Goal: Task Accomplishment & Management: Manage account settings

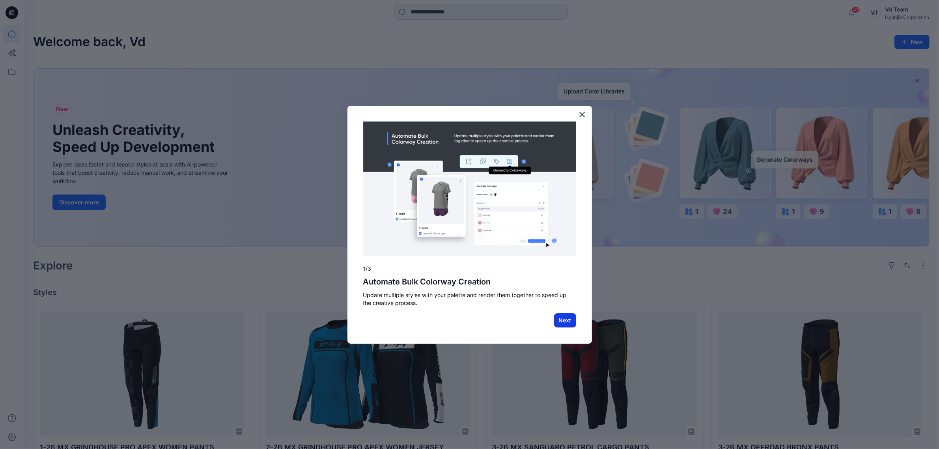
click at [567, 319] on button "Next" at bounding box center [565, 320] width 22 height 14
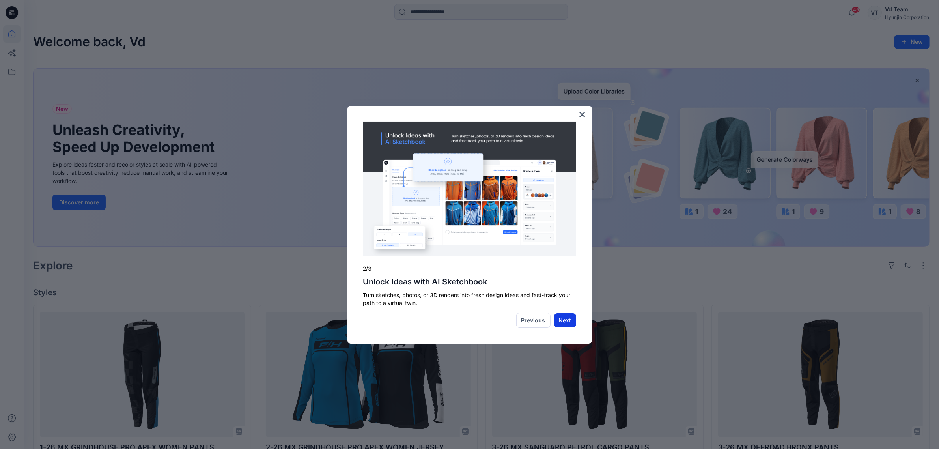
click at [569, 317] on button "Next" at bounding box center [565, 320] width 22 height 14
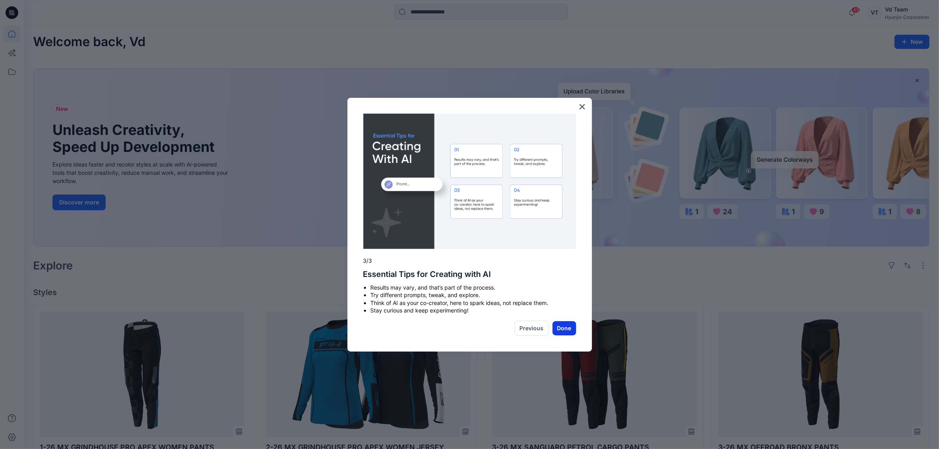
click at [573, 325] on button "Done" at bounding box center [564, 328] width 24 height 14
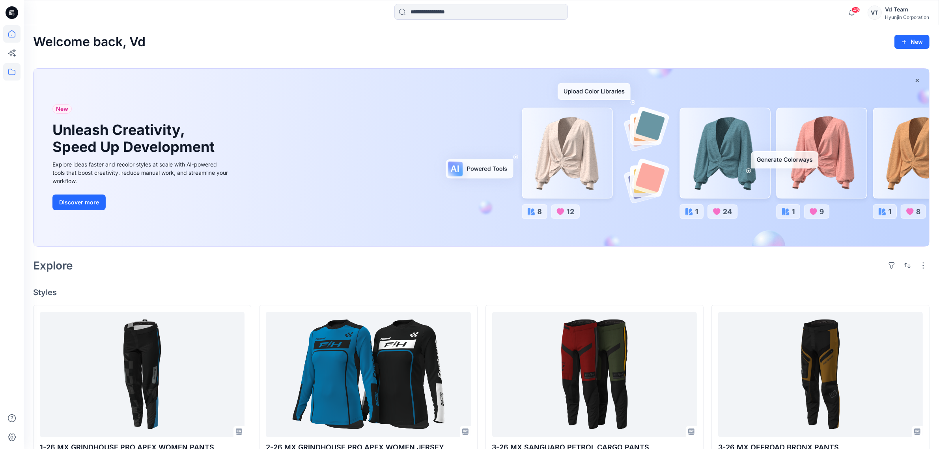
click at [7, 78] on icon at bounding box center [11, 71] width 17 height 17
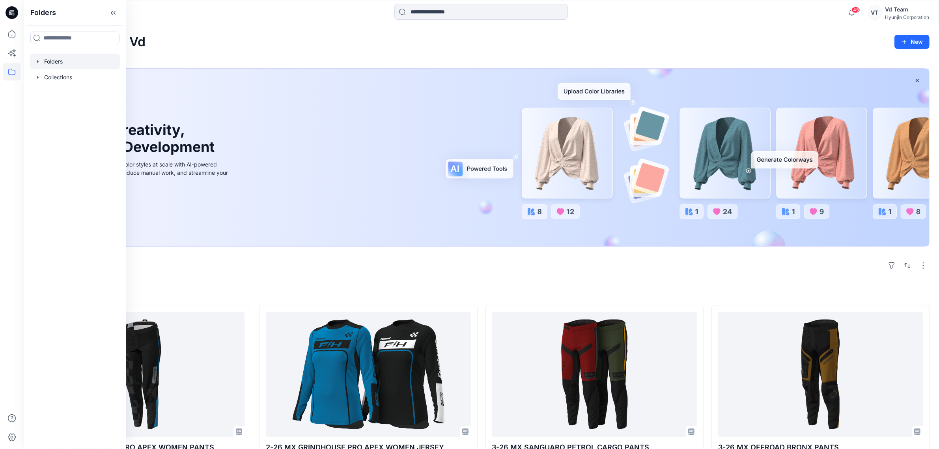
click at [42, 63] on div at bounding box center [75, 62] width 90 height 16
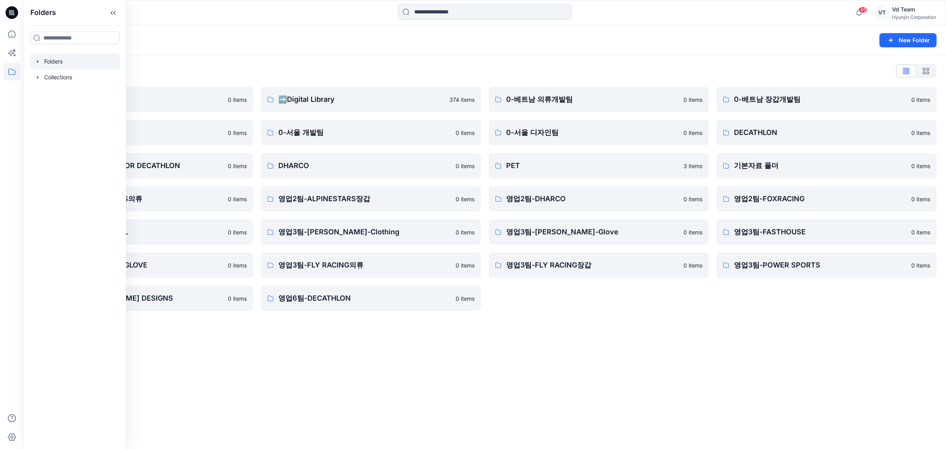
click at [459, 366] on div "Folders New Folder Folders List ♻️Project 0 items 0-본사VD 0 items DESIGN PROPOSA…" at bounding box center [485, 237] width 923 height 424
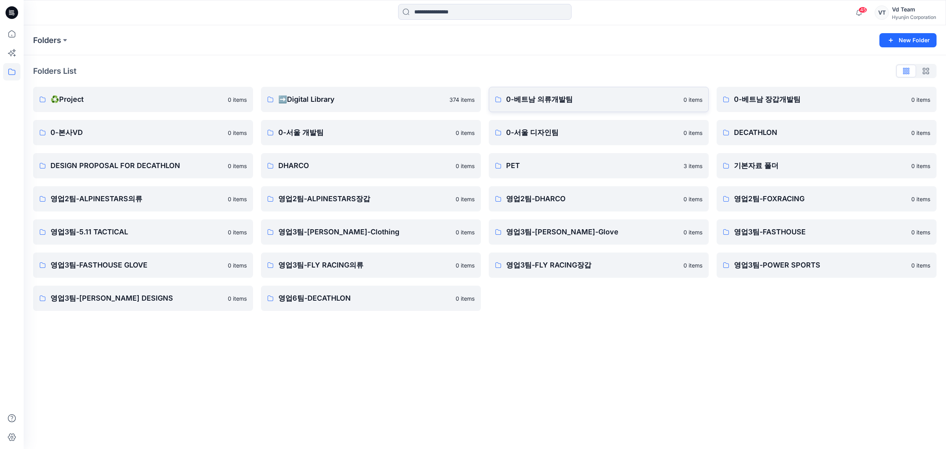
click at [600, 97] on p "0-베트남 의류개발팀" at bounding box center [592, 99] width 173 height 11
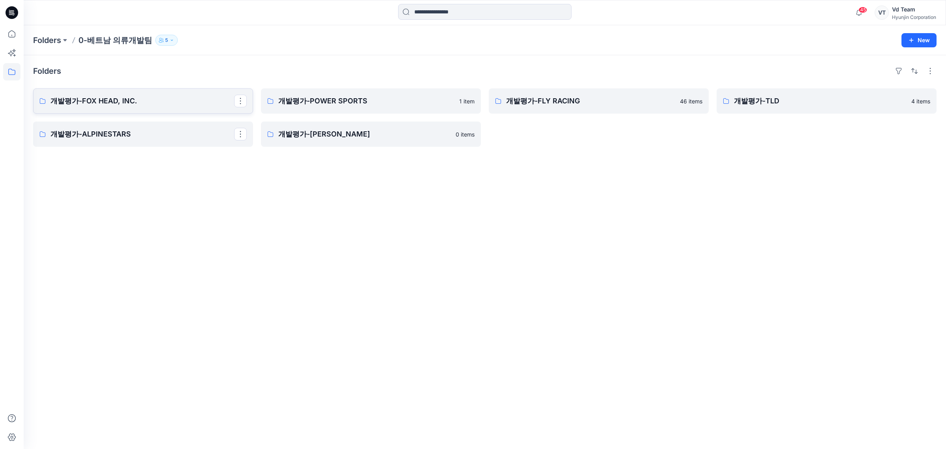
click at [147, 97] on p "개발평가-FOX HEAD, INC." at bounding box center [142, 100] width 184 height 11
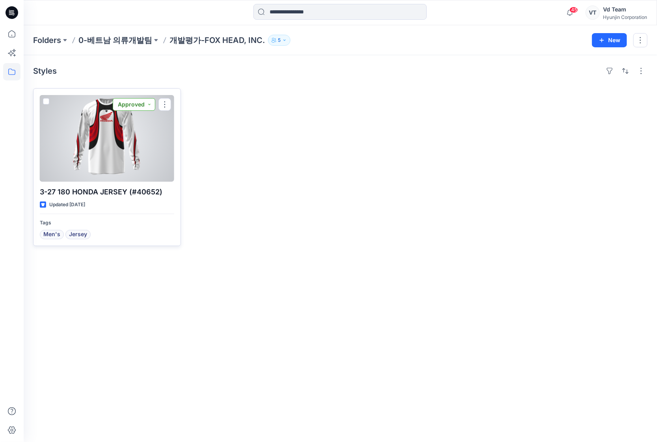
click at [133, 105] on button "Approved" at bounding box center [134, 104] width 43 height 13
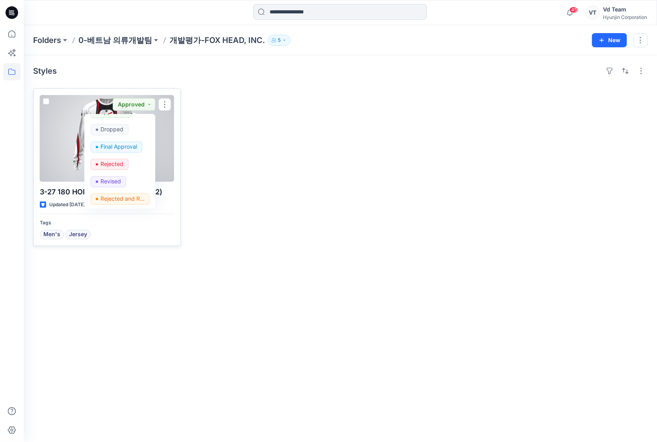
scroll to position [99, 0]
click at [123, 177] on p "Request for review" at bounding box center [123, 181] width 44 height 10
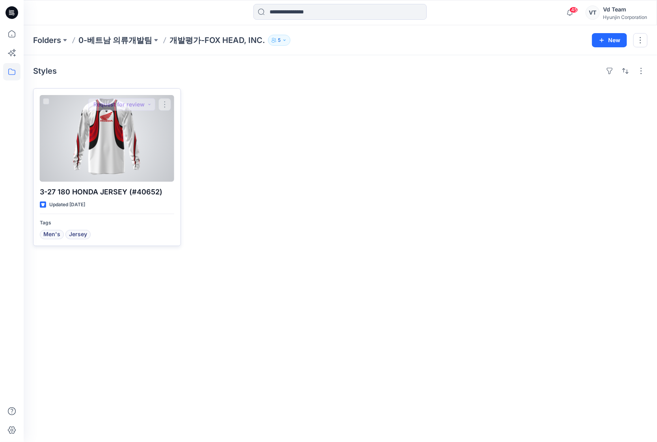
click at [89, 168] on div at bounding box center [107, 138] width 134 height 87
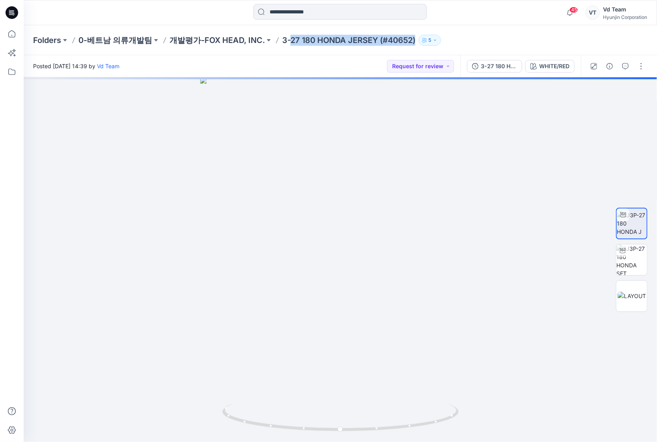
drag, startPoint x: 287, startPoint y: 39, endPoint x: 412, endPoint y: 46, distance: 125.6
click at [412, 46] on div "Folders 0-베트남 의류개발팀 개발평가-FOX HEAD, INC. 3-27 180 HONDA JERSEY (#40652) 5" at bounding box center [341, 40] width 634 height 30
copy div "27 180 HONDA JERSEY (#40652) 5"
click at [235, 39] on p "개발평가-FOX HEAD, INC." at bounding box center [217, 40] width 95 height 11
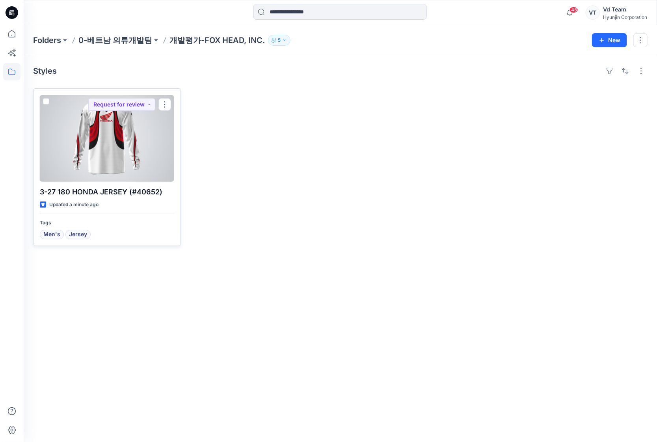
click at [47, 102] on span at bounding box center [46, 101] width 6 height 6
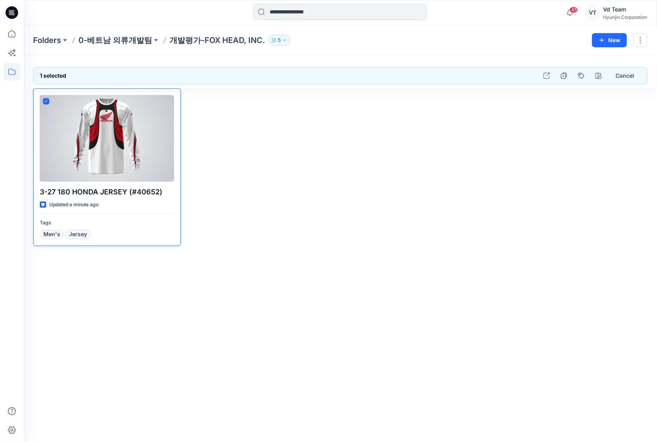
click at [46, 102] on icon at bounding box center [46, 101] width 3 height 2
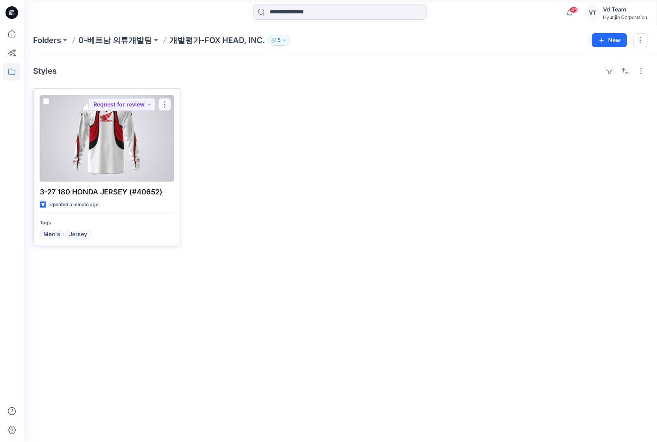
click at [165, 104] on button "button" at bounding box center [165, 104] width 13 height 13
click at [187, 183] on p "Move to" at bounding box center [184, 181] width 21 height 8
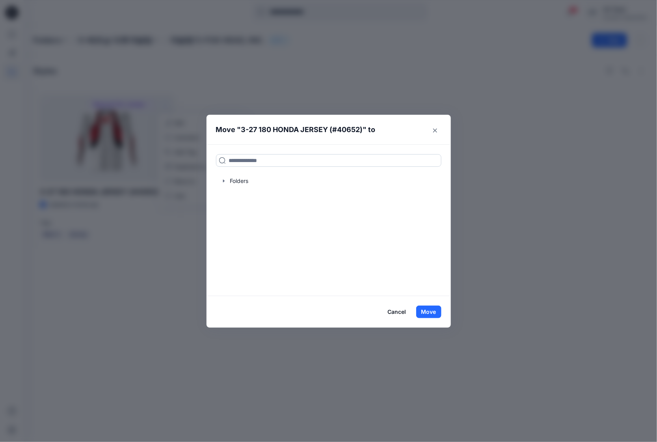
drag, startPoint x: 326, startPoint y: 162, endPoint x: 329, endPoint y: 166, distance: 5.3
click at [326, 162] on input at bounding box center [329, 160] width 226 height 13
paste input "**********"
type input "**********"
click at [284, 229] on div "**********" at bounding box center [329, 219] width 244 height 151
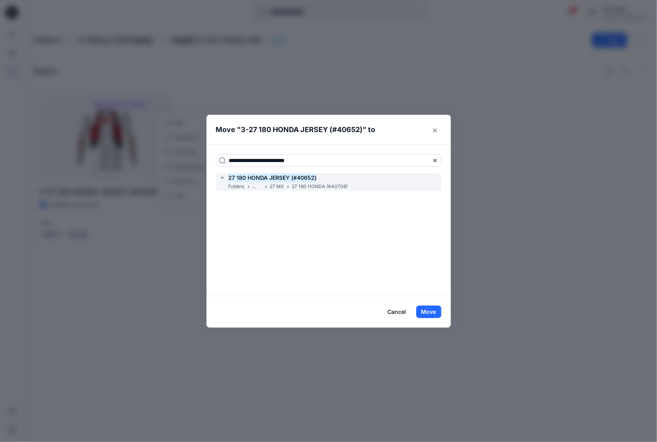
click at [277, 188] on p "27 MX" at bounding box center [277, 187] width 14 height 8
click at [427, 309] on button "Move" at bounding box center [428, 312] width 25 height 13
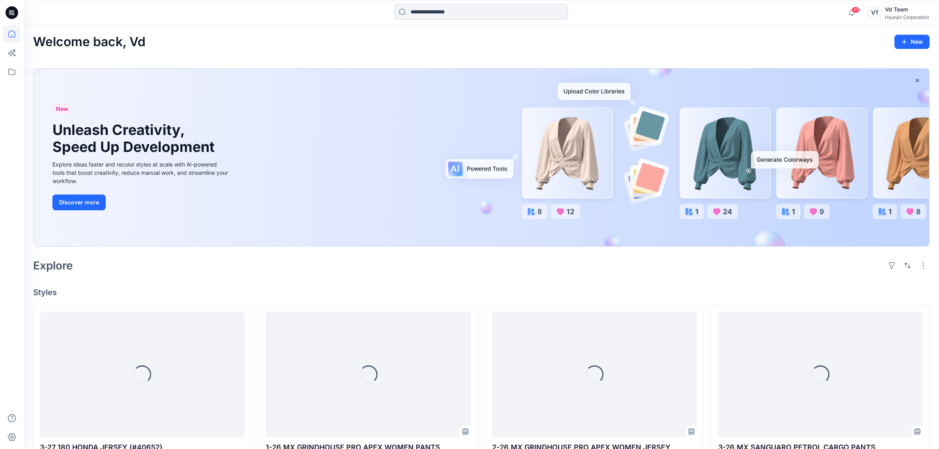
click at [2, 70] on div at bounding box center [12, 224] width 24 height 449
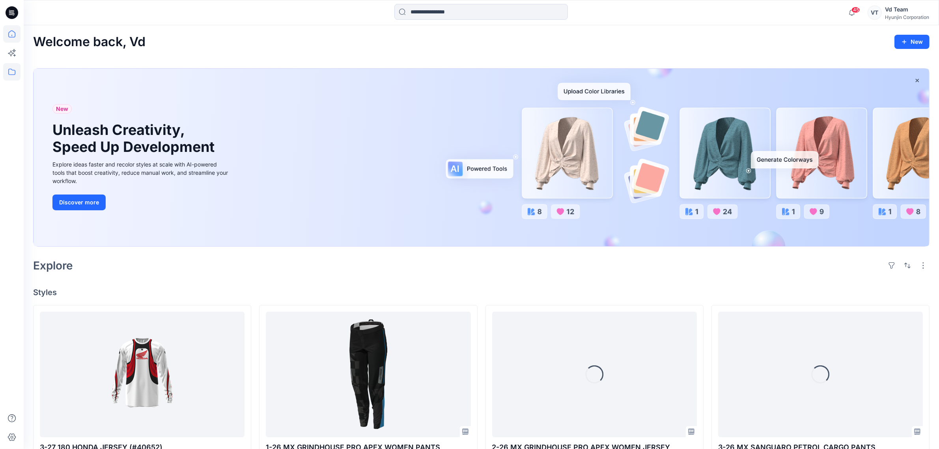
click at [4, 70] on icon at bounding box center [11, 71] width 17 height 17
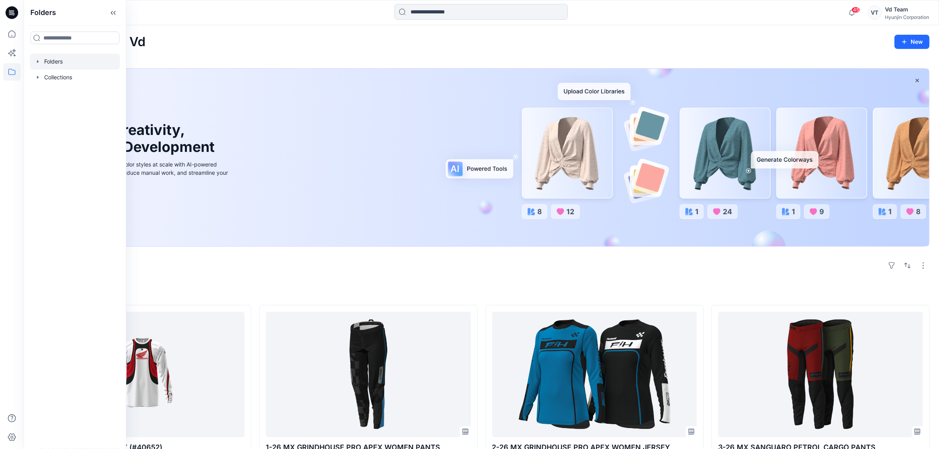
click at [38, 62] on icon "button" at bounding box center [38, 61] width 6 height 6
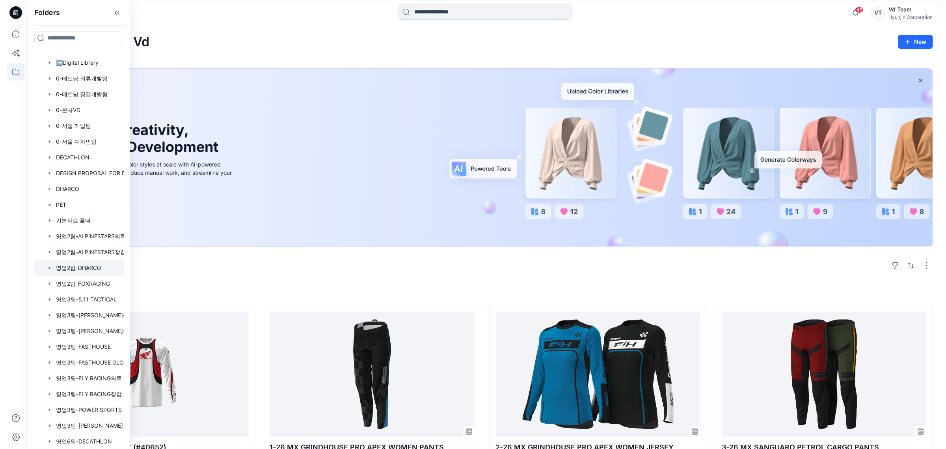
scroll to position [47, 0]
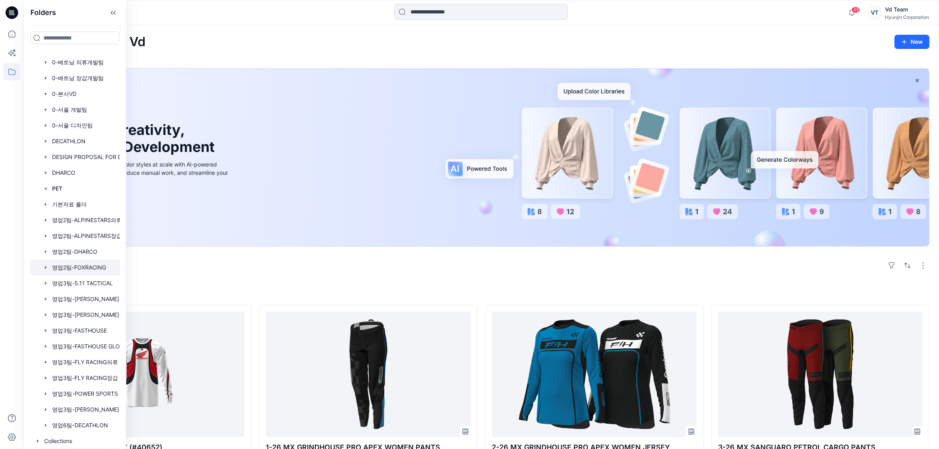
click at [100, 263] on div at bounding box center [85, 267] width 110 height 16
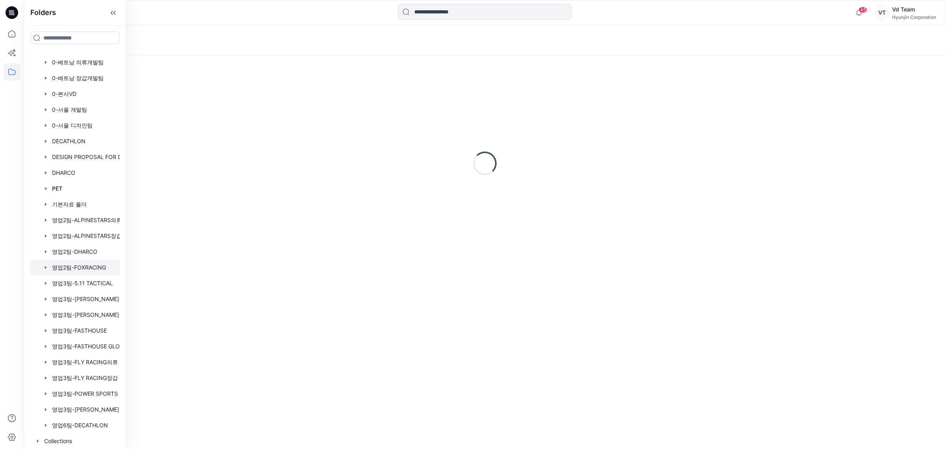
click at [474, 357] on div "Loading..." at bounding box center [485, 252] width 923 height 394
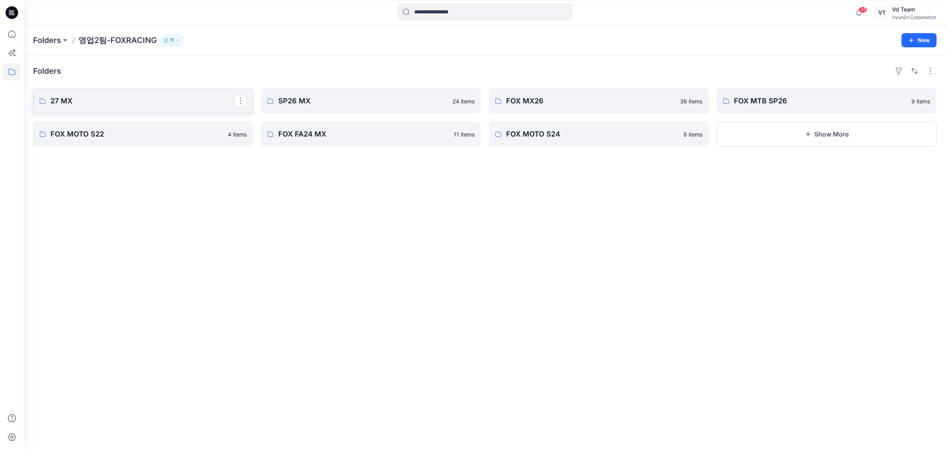
click at [138, 105] on p "27 MX" at bounding box center [142, 100] width 184 height 11
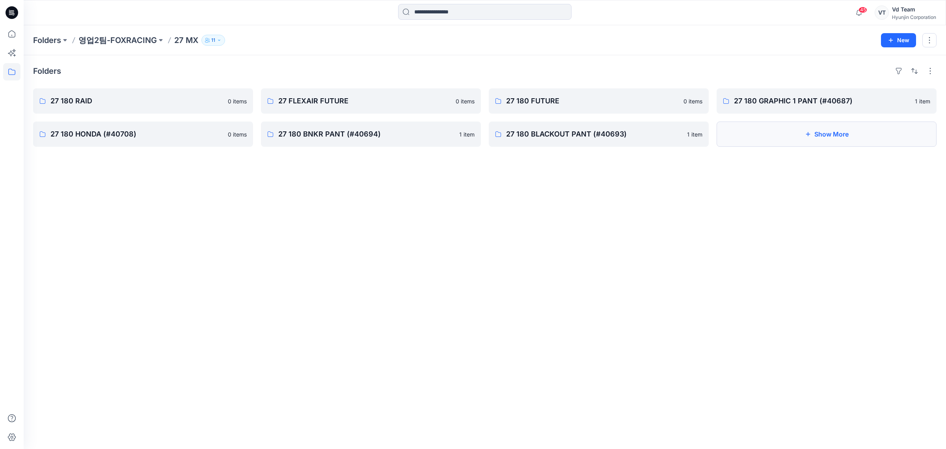
click at [800, 133] on button "Show More" at bounding box center [827, 133] width 220 height 25
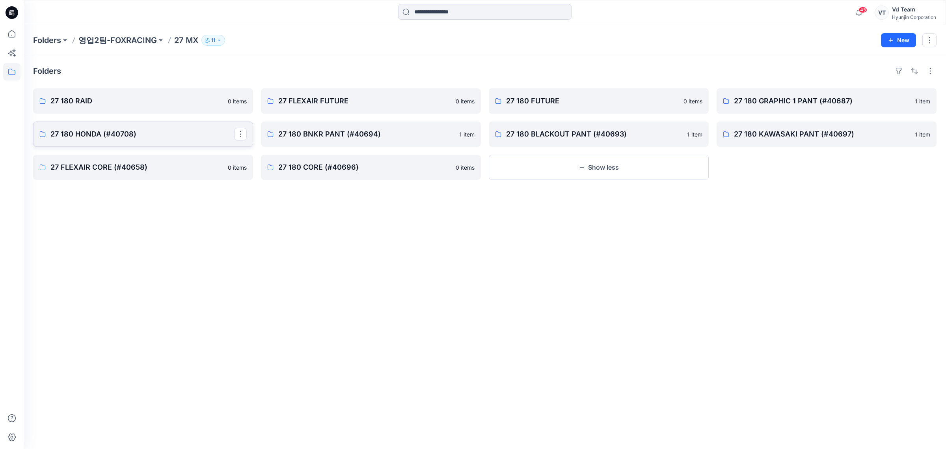
click at [154, 127] on link "27 180 HONDA (#40708)" at bounding box center [143, 133] width 220 height 25
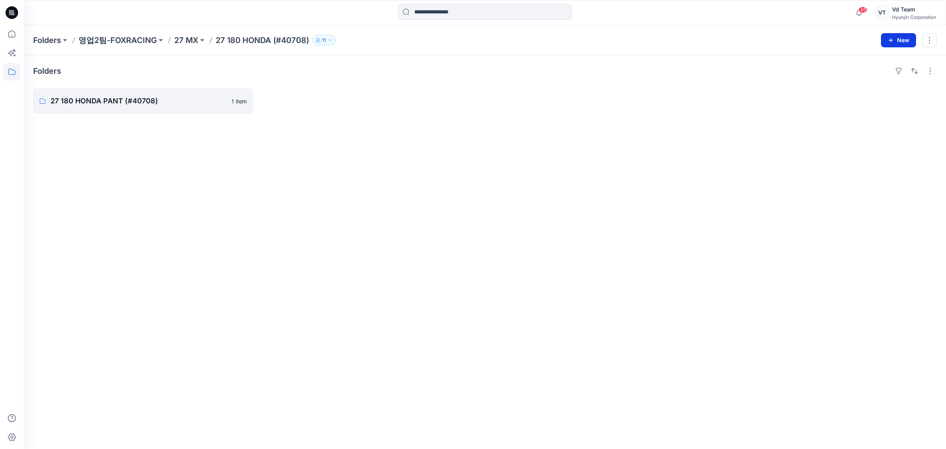
click at [890, 35] on button "New" at bounding box center [898, 40] width 35 height 14
click at [865, 71] on p "New Folder" at bounding box center [875, 75] width 29 height 8
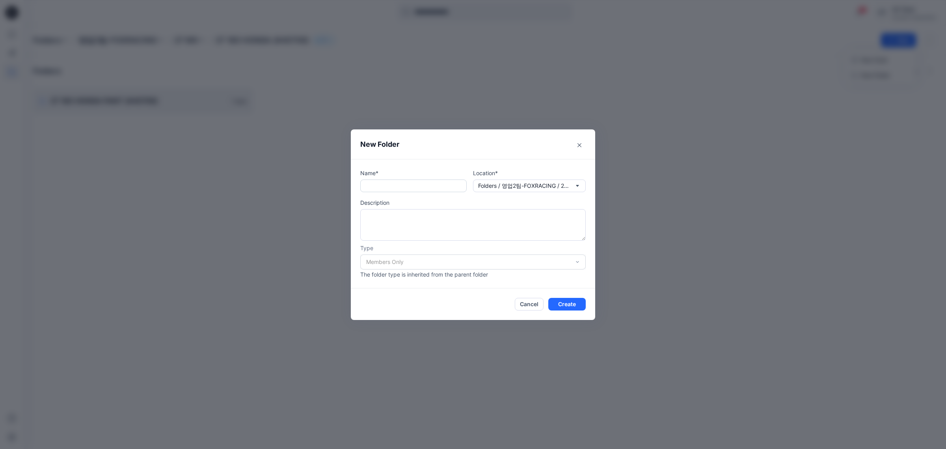
drag, startPoint x: 426, startPoint y: 182, endPoint x: 618, endPoint y: 336, distance: 246.0
click at [427, 184] on input "text" at bounding box center [413, 185] width 106 height 13
paste input "**********"
type input "**********"
click at [582, 306] on button "Create" at bounding box center [567, 304] width 37 height 13
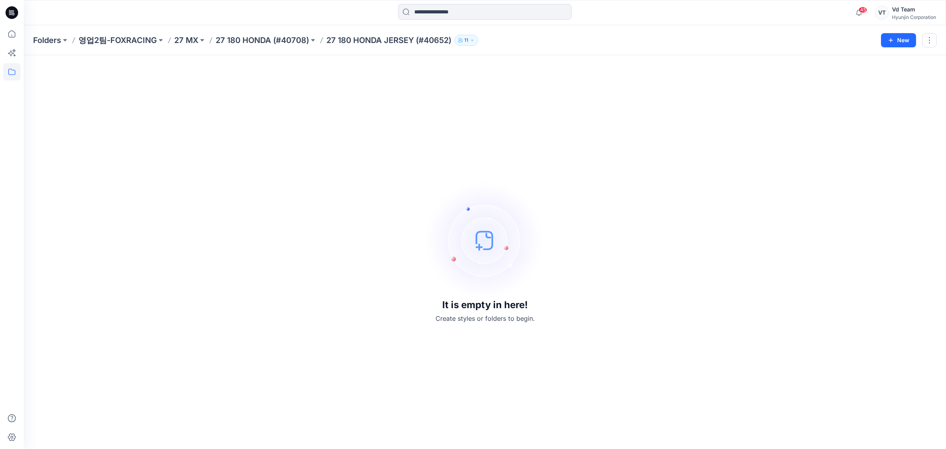
click at [304, 213] on div "It is empty in here! Create styles or folders to begin." at bounding box center [485, 252] width 904 height 375
